Goal: Information Seeking & Learning: Learn about a topic

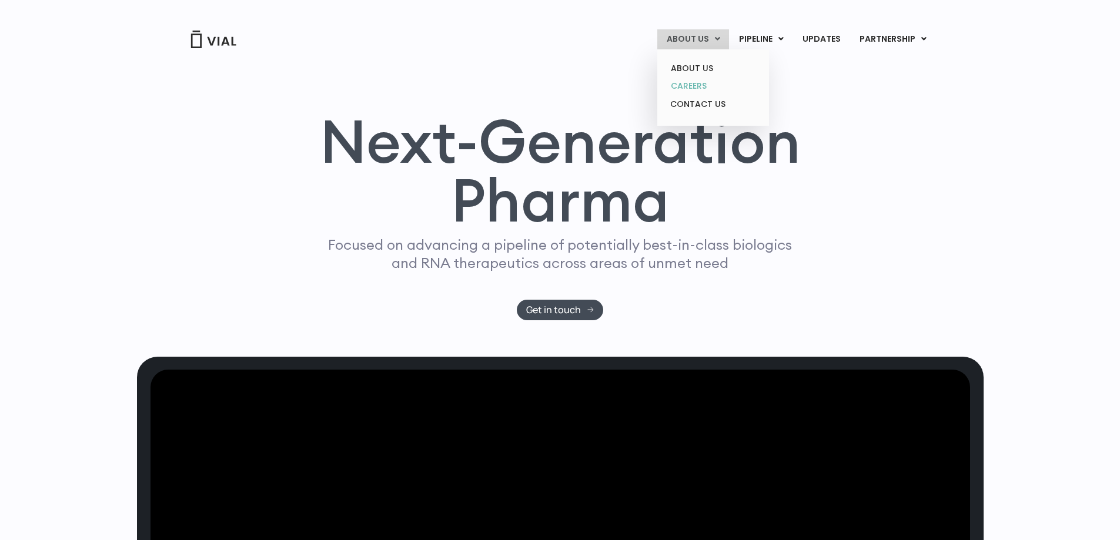
click at [706, 78] on link "CAREERS" at bounding box center [713, 86] width 103 height 18
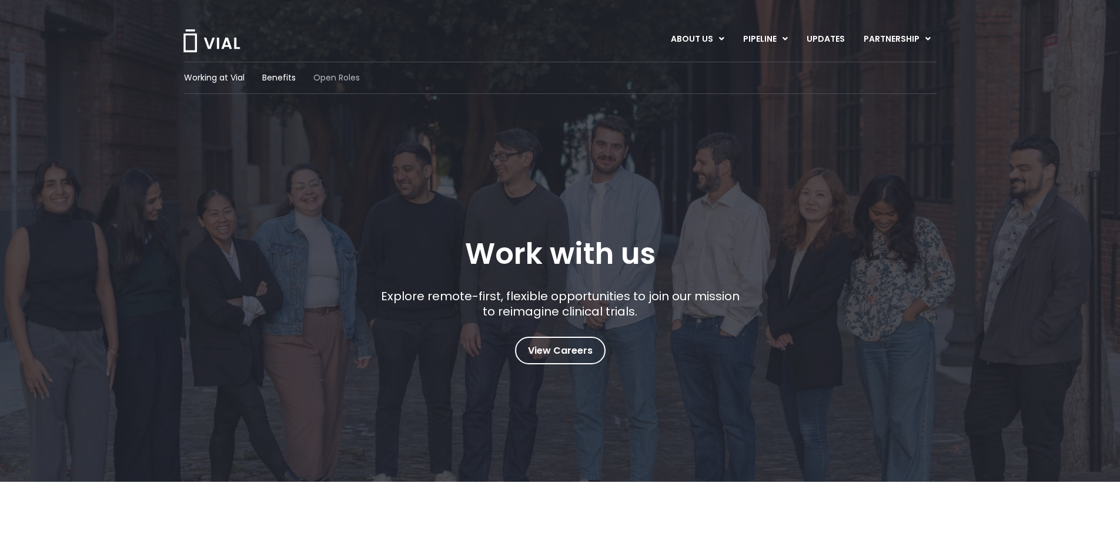
click at [341, 78] on span "Open Roles" at bounding box center [336, 78] width 46 height 12
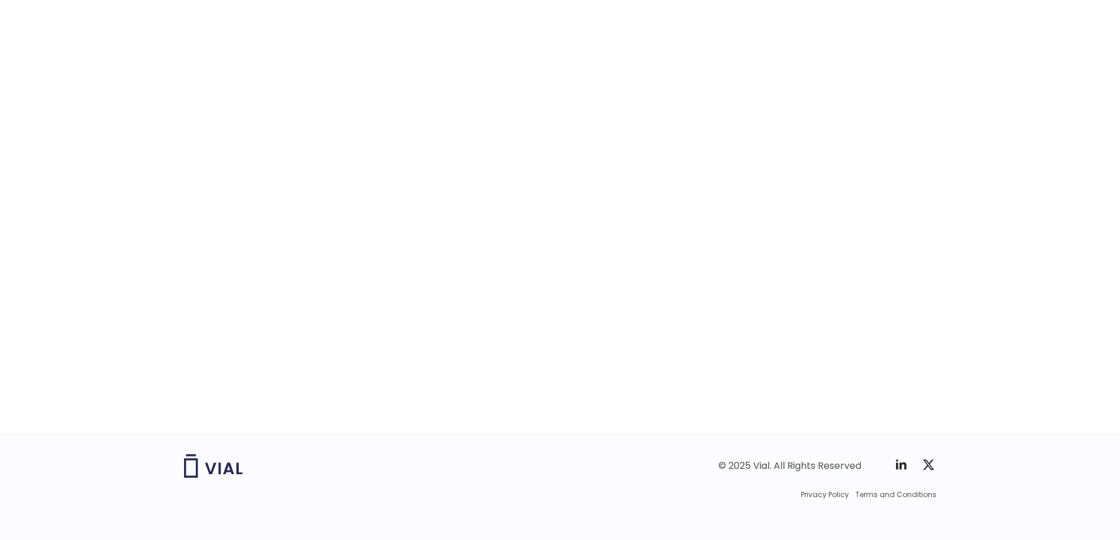
scroll to position [1765, 0]
